Goal: Information Seeking & Learning: Check status

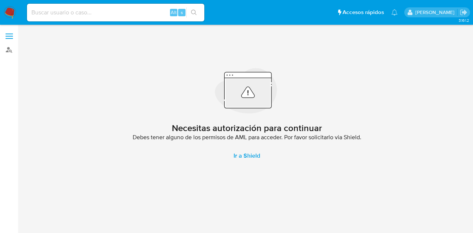
click at [10, 34] on span at bounding box center [9, 33] width 7 height 1
click at [0, 0] on input "checkbox" at bounding box center [0, 0] width 0 height 0
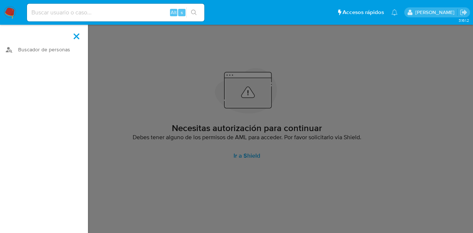
click at [76, 37] on span at bounding box center [76, 36] width 6 height 6
click at [0, 0] on input "checkbox" at bounding box center [0, 0] width 0 height 0
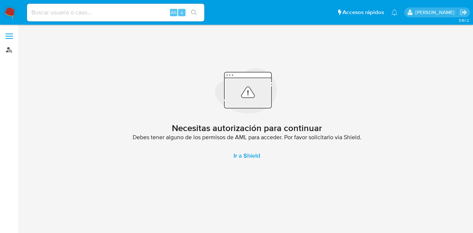
click at [14, 44] on link "Buscador de personas" at bounding box center [44, 49] width 88 height 11
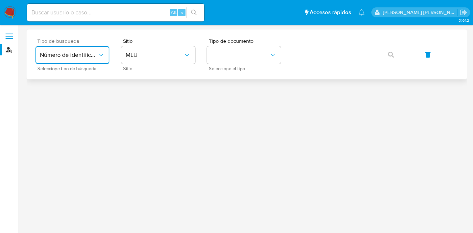
click at [92, 59] on button "Número de identificación" at bounding box center [72, 55] width 74 height 18
click at [93, 77] on span "Número de identificación" at bounding box center [70, 78] width 61 height 15
click at [171, 62] on button "site_id" at bounding box center [158, 55] width 74 height 18
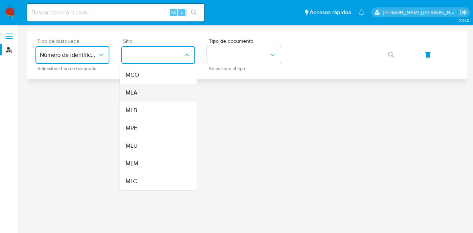
click at [154, 89] on div "MLA" at bounding box center [156, 93] width 61 height 18
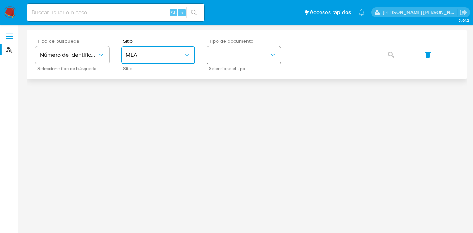
click at [249, 59] on button "identificationType" at bounding box center [244, 55] width 74 height 18
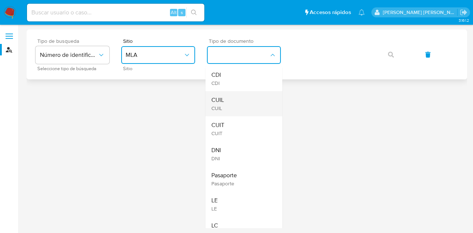
click at [243, 103] on div "CUIL CUIL" at bounding box center [241, 103] width 61 height 25
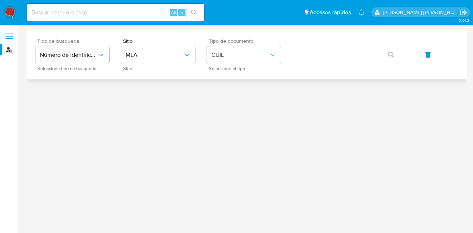
click at [338, 41] on div "Tipo de busqueda Número de identificación Seleccione tipo de búsqueda Sitio MLA…" at bounding box center [246, 54] width 422 height 32
click at [385, 51] on button "button" at bounding box center [390, 55] width 25 height 18
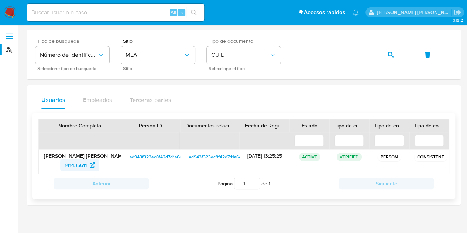
click at [90, 163] on icon at bounding box center [92, 164] width 5 height 5
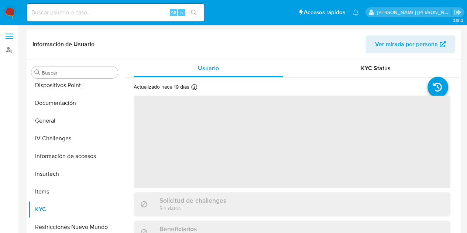
scroll to position [188, 0]
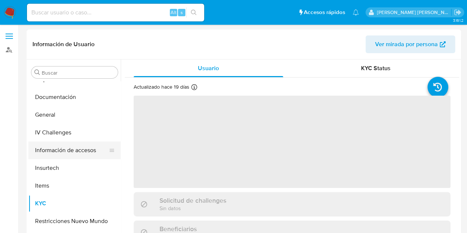
select select "10"
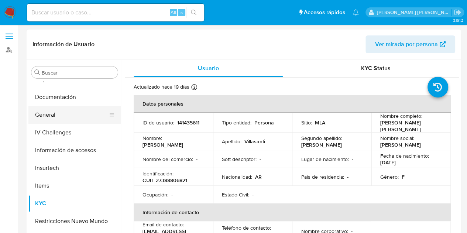
click at [59, 110] on button "General" at bounding box center [71, 115] width 86 height 18
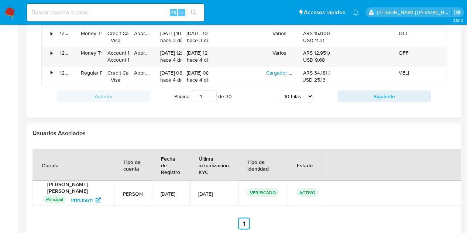
scroll to position [664, 0]
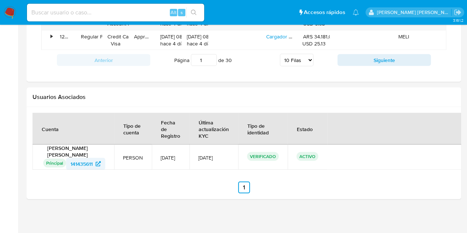
click at [91, 161] on span "141435611" at bounding box center [82, 164] width 22 height 12
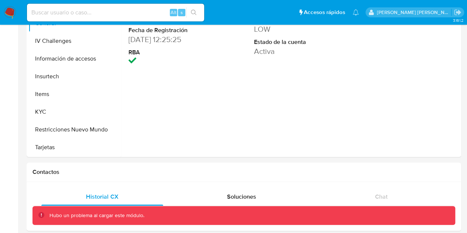
scroll to position [0, 0]
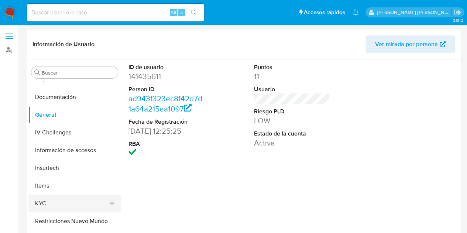
click at [71, 202] on button "KYC" at bounding box center [71, 204] width 86 height 18
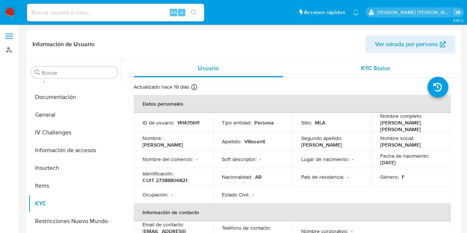
click at [375, 75] on div "KYC Status" at bounding box center [376, 68] width 150 height 18
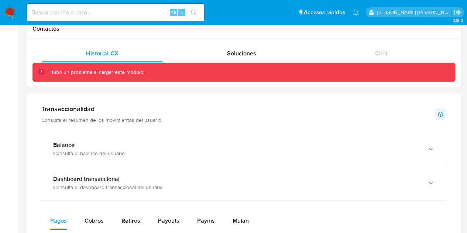
scroll to position [184, 0]
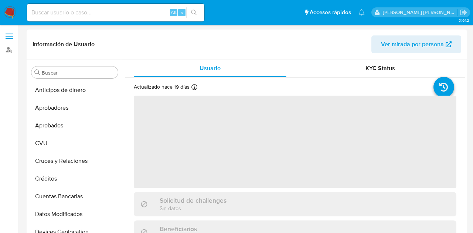
select select "10"
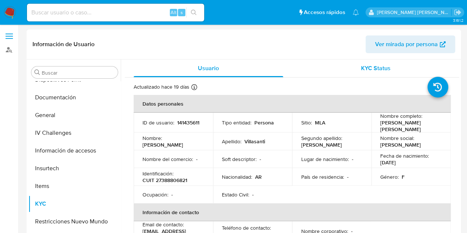
scroll to position [188, 0]
